Goal: Information Seeking & Learning: Learn about a topic

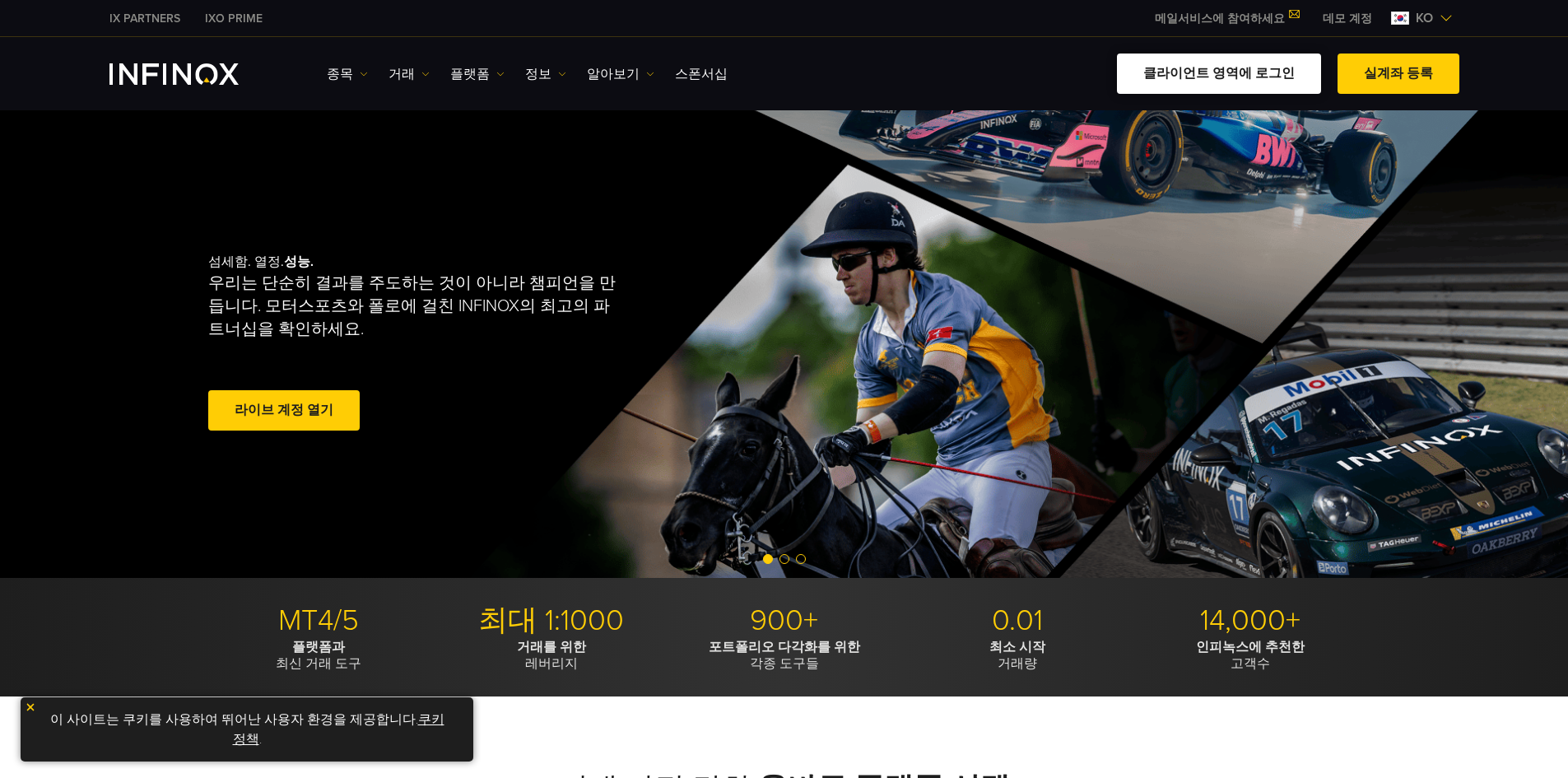
click at [1255, 77] on link "클라이언트 영역에 로그인" at bounding box center [1218, 74] width 204 height 40
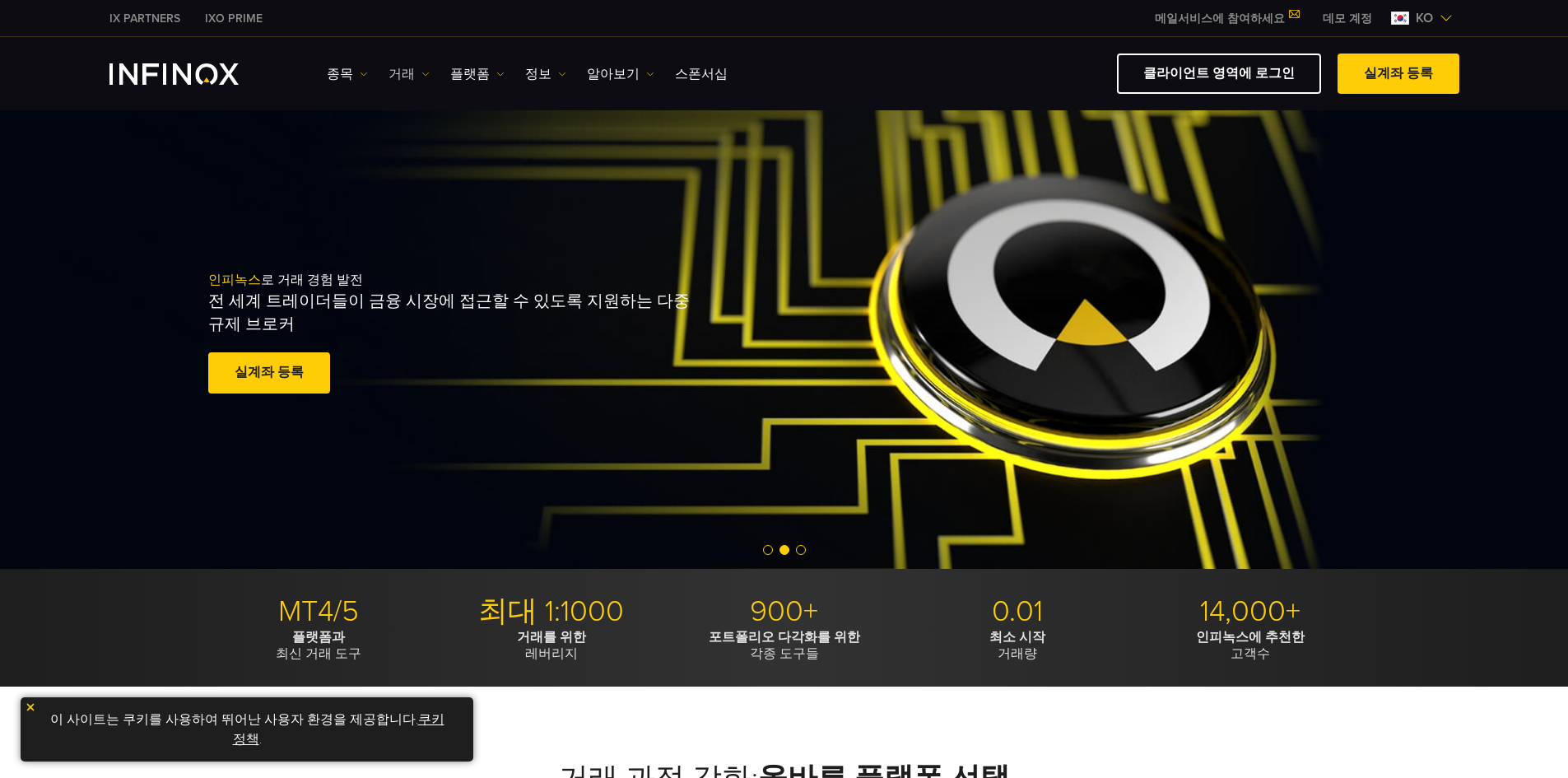
click at [419, 79] on link "거래" at bounding box center [408, 74] width 41 height 20
click at [486, 72] on link "플랫폼" at bounding box center [477, 74] width 54 height 20
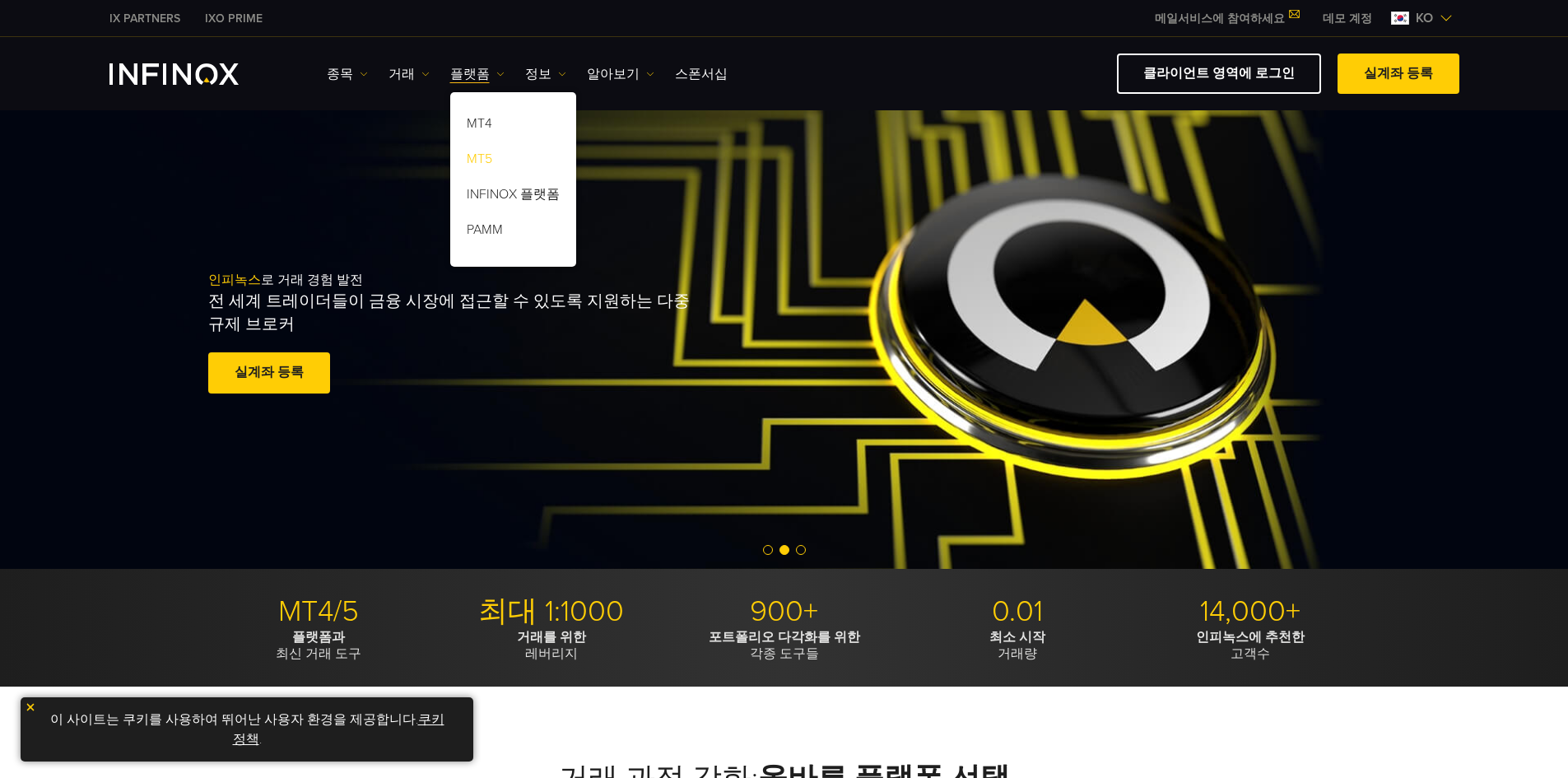
click at [486, 161] on link "MT5" at bounding box center [514, 162] width 126 height 36
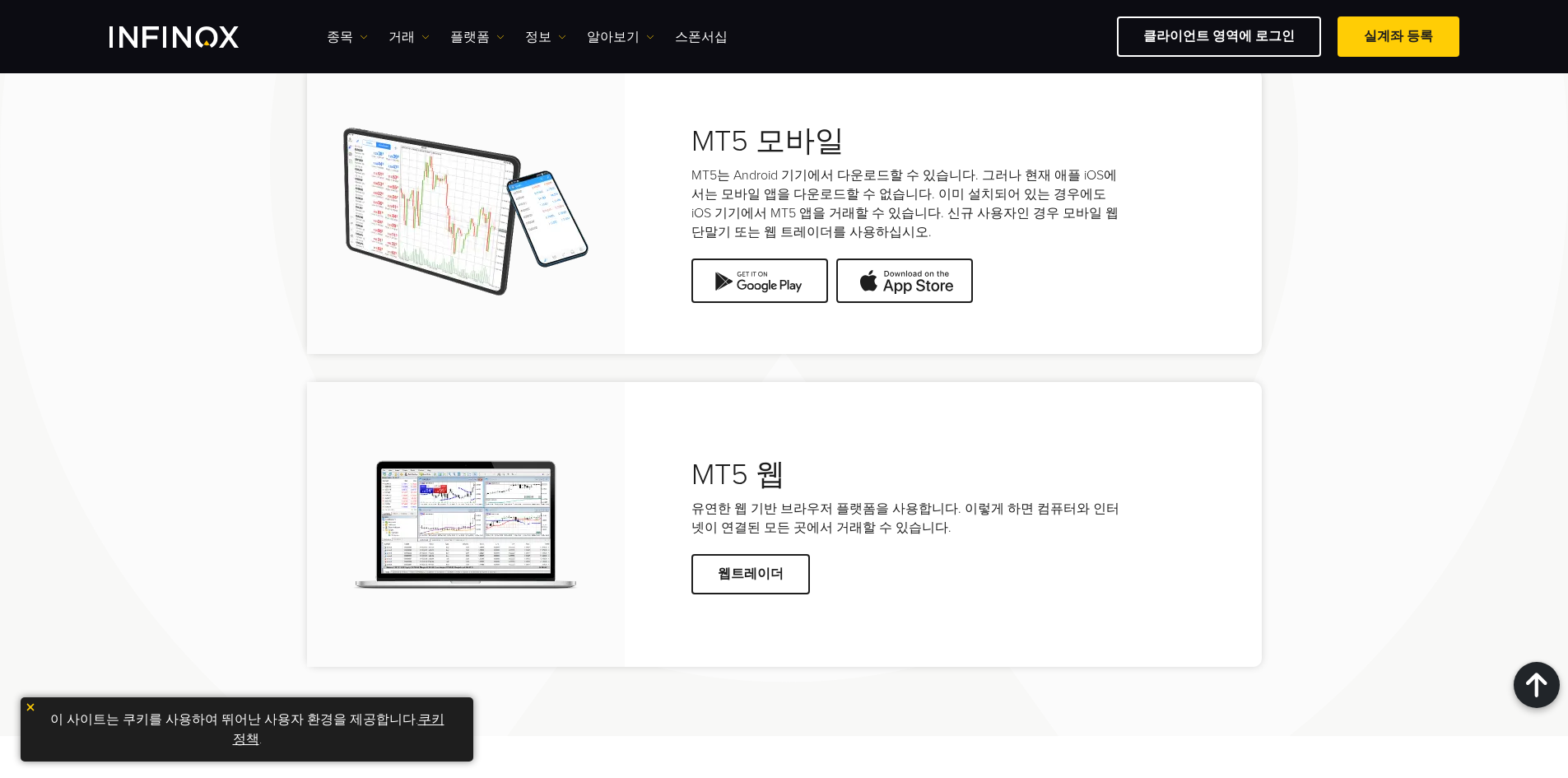
scroll to position [3542, 0]
click at [929, 302] on img at bounding box center [905, 279] width 137 height 45
